Goal: Browse casually: Explore the website without a specific task or goal

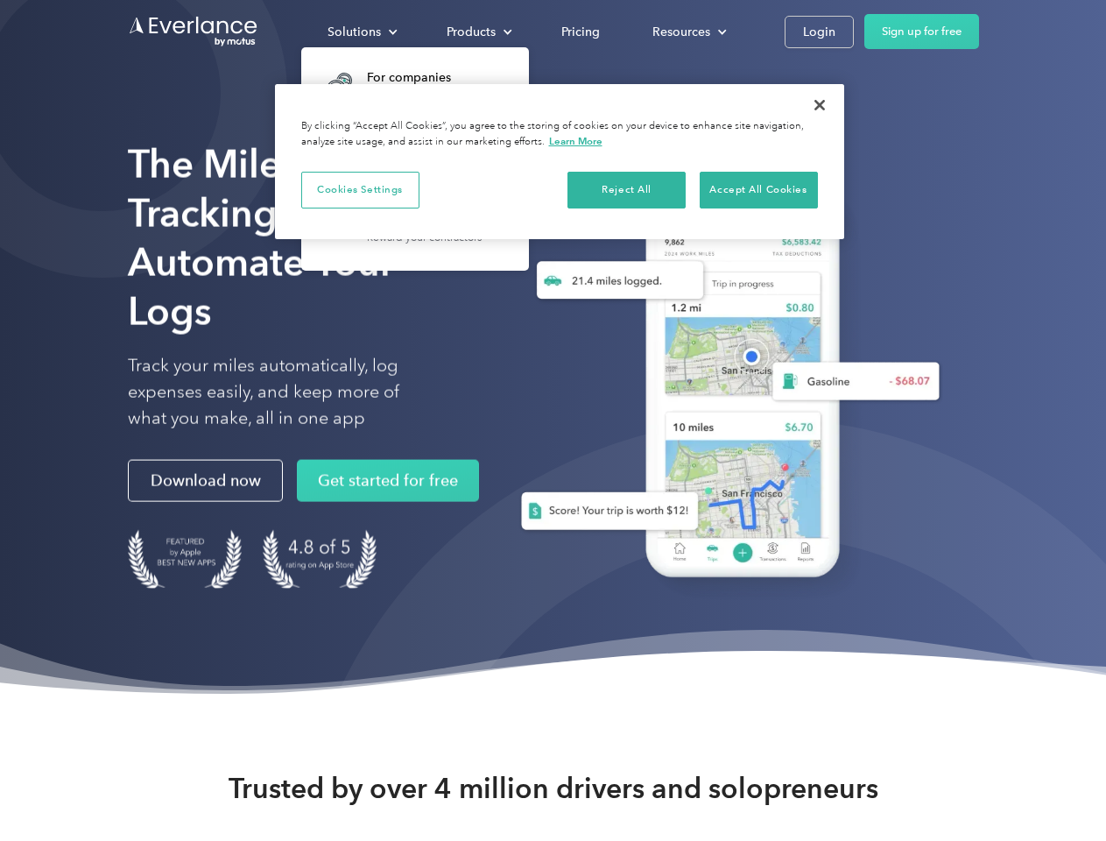
click at [362, 32] on div "Solutions" at bounding box center [354, 32] width 53 height 22
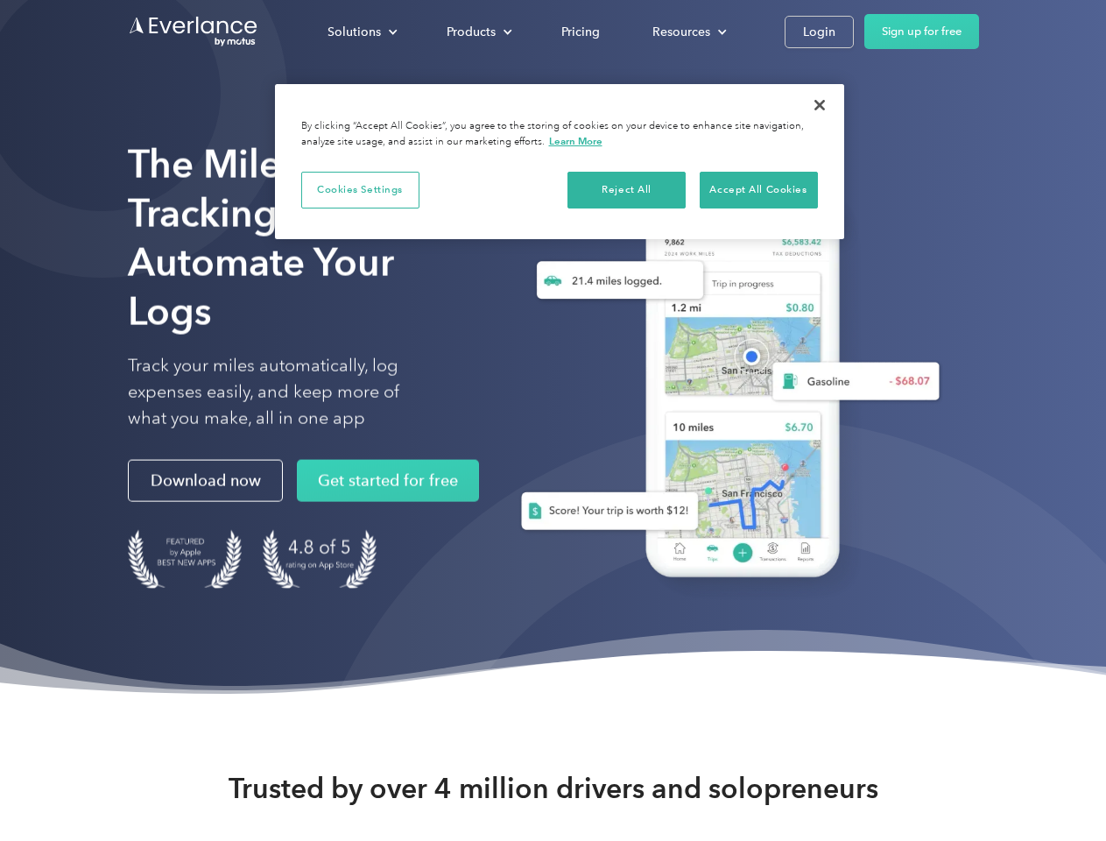
click at [477, 32] on div "Products" at bounding box center [471, 32] width 49 height 22
click at [688, 32] on div "Resources" at bounding box center [681, 32] width 58 height 22
click at [360, 189] on button "Cookies Settings" at bounding box center [360, 190] width 118 height 37
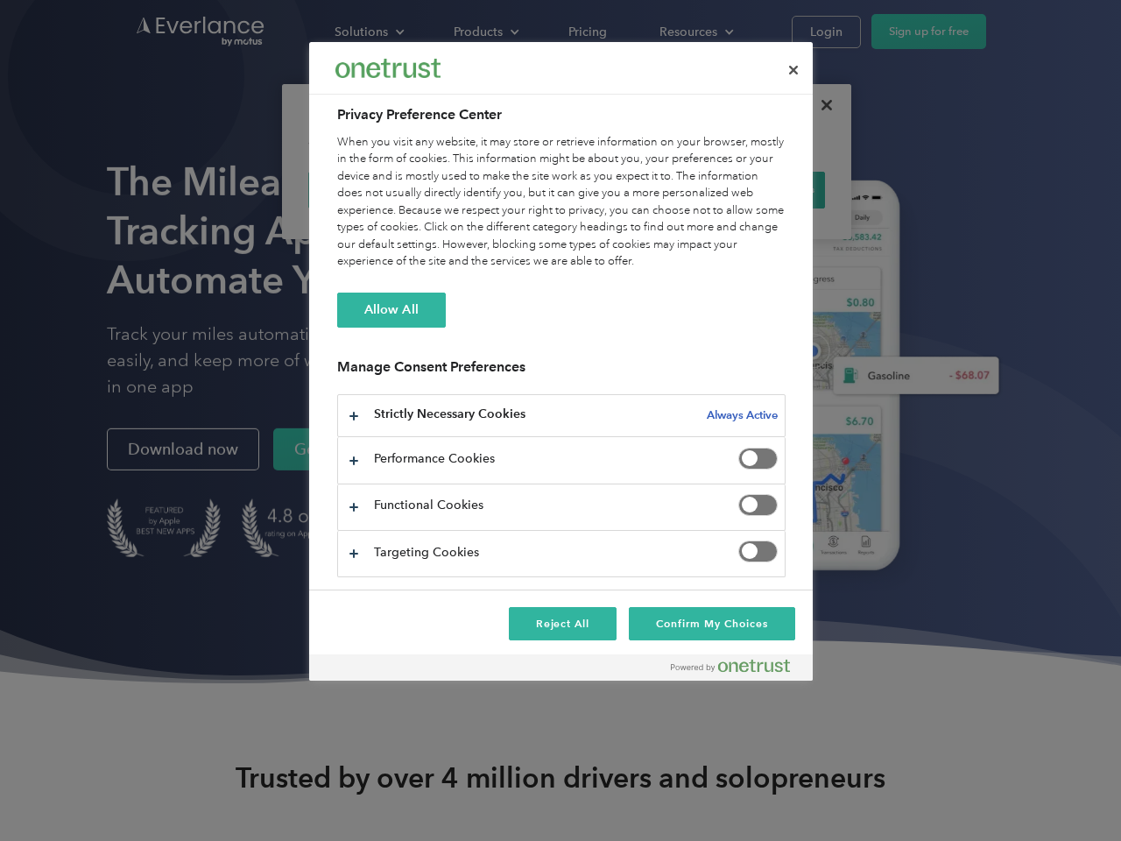
click at [627, 189] on div "When you visit any website, it may store or retrieve information on your browse…" at bounding box center [561, 202] width 448 height 137
click at [758, 189] on div "When you visit any website, it may store or retrieve information on your browse…" at bounding box center [561, 202] width 448 height 137
click at [820, 105] on div at bounding box center [560, 420] width 1121 height 841
